Goal: Task Accomplishment & Management: Manage account settings

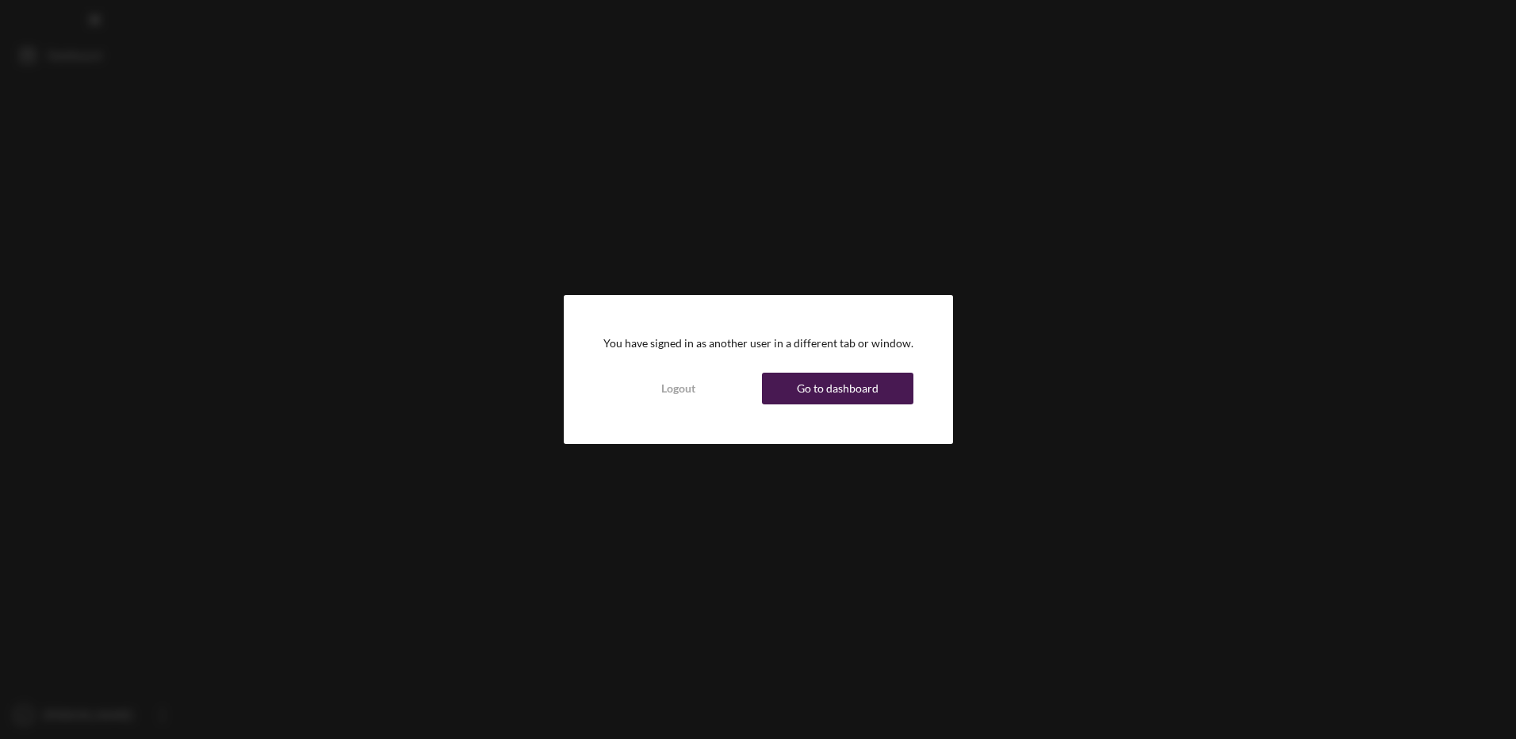
click at [869, 392] on div "Go to dashboard" at bounding box center [838, 389] width 82 height 32
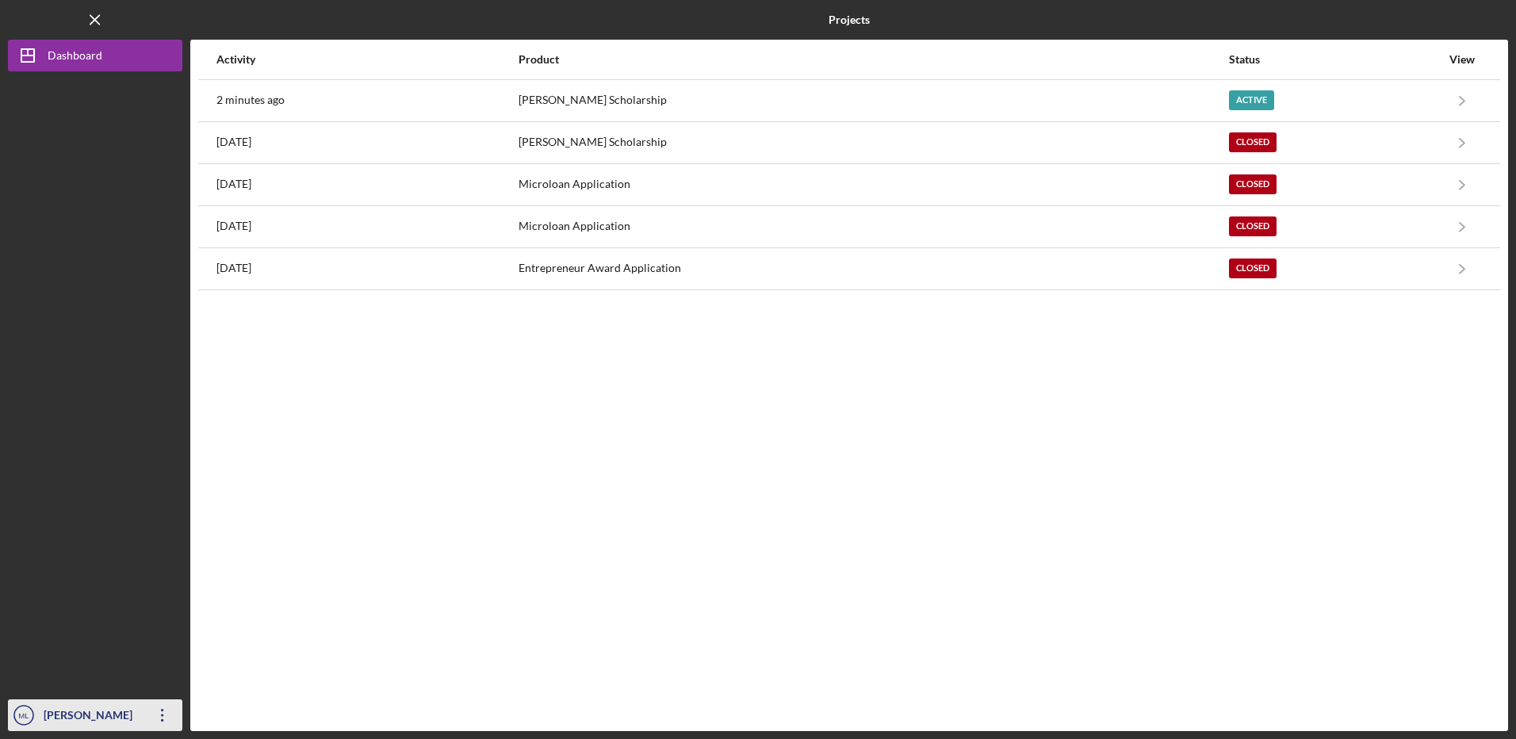
click at [124, 713] on div "[PERSON_NAME]" at bounding box center [91, 717] width 103 height 36
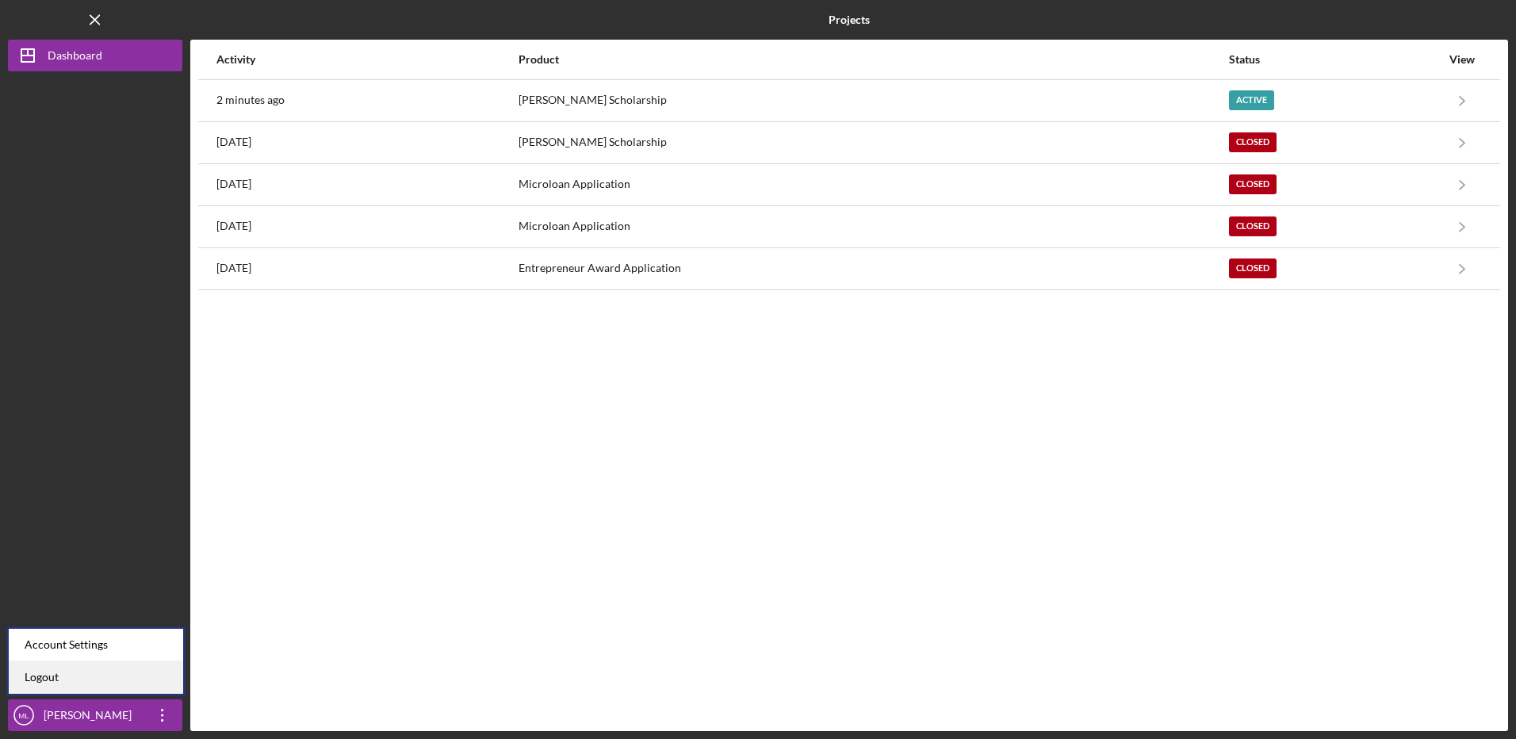
click at [109, 677] on link "Logout" at bounding box center [96, 677] width 174 height 33
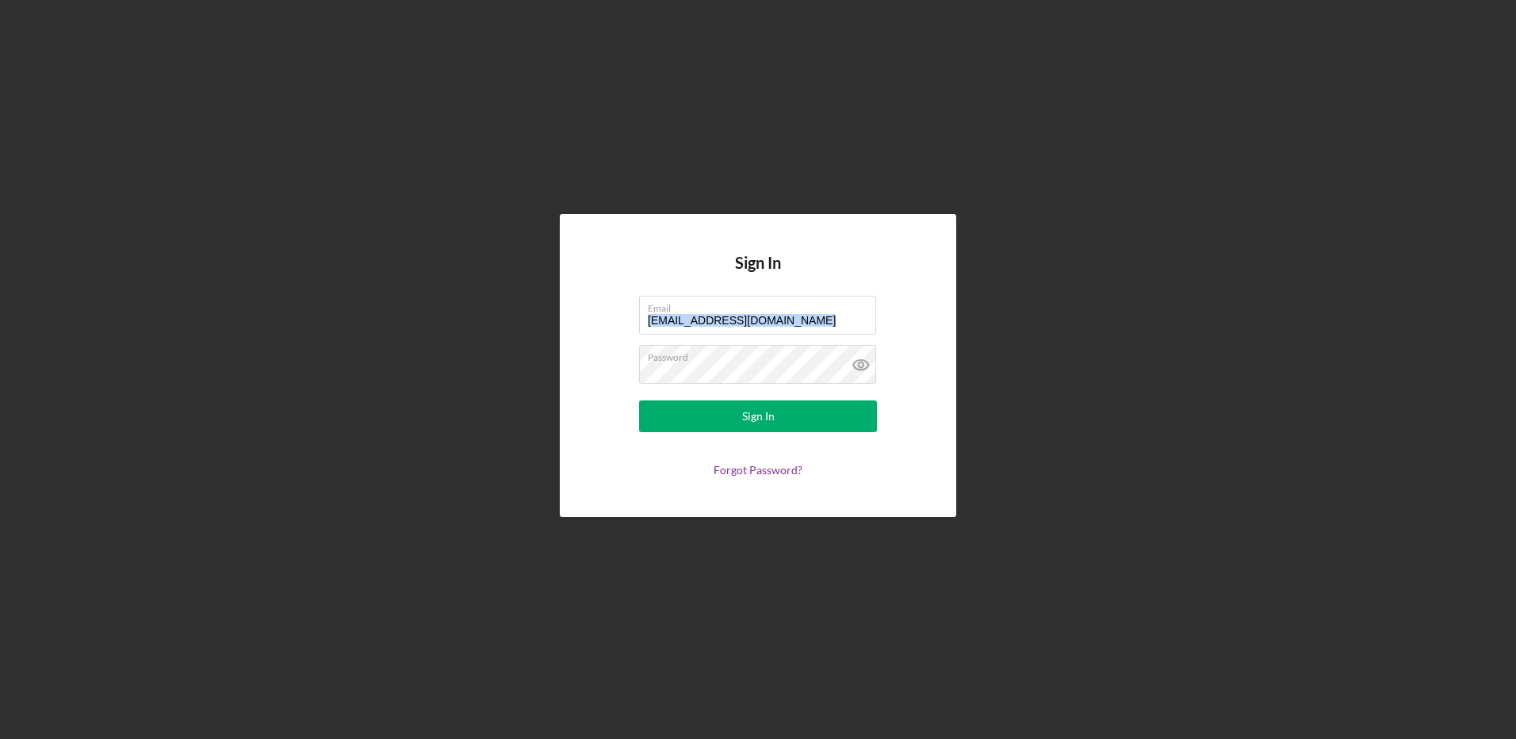
drag, startPoint x: 783, startPoint y: 313, endPoint x: 525, endPoint y: 351, distance: 260.5
click at [525, 351] on div "Sign In Email [EMAIL_ADDRESS][DOMAIN_NAME] Password Sign In Forgot Password?" at bounding box center [758, 365] width 1500 height 731
click at [775, 317] on input "[EMAIL_ADDRESS][DOMAIN_NAME]" at bounding box center [757, 315] width 237 height 38
type input "[EMAIL_ADDRESS][DOMAIN_NAME]"
click at [728, 418] on button "Sign In" at bounding box center [758, 416] width 238 height 32
